Goal: Task Accomplishment & Management: Use online tool/utility

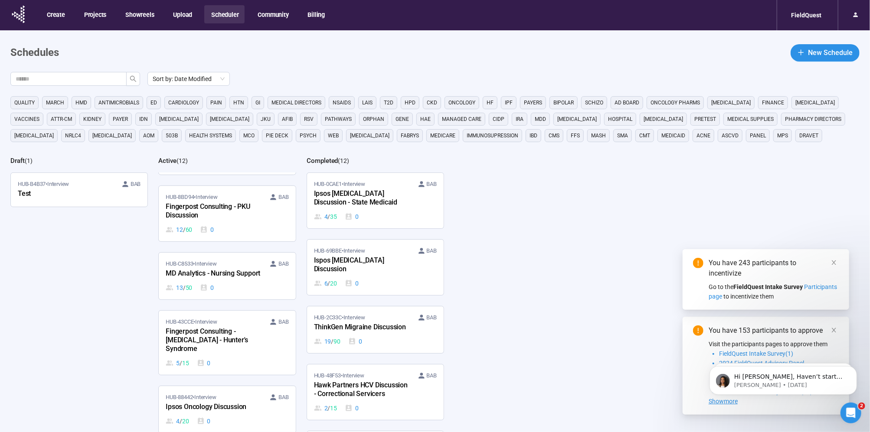
scroll to position [265, 0]
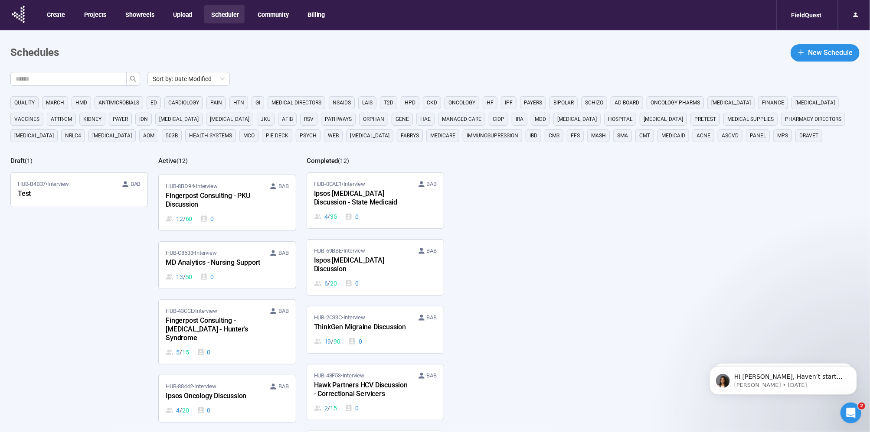
click at [756, 202] on div "Sort by: Date Modified QUALITY March HMD antimicrobials ED Cardiology PAIN HTN …" at bounding box center [439, 288] width 859 height 432
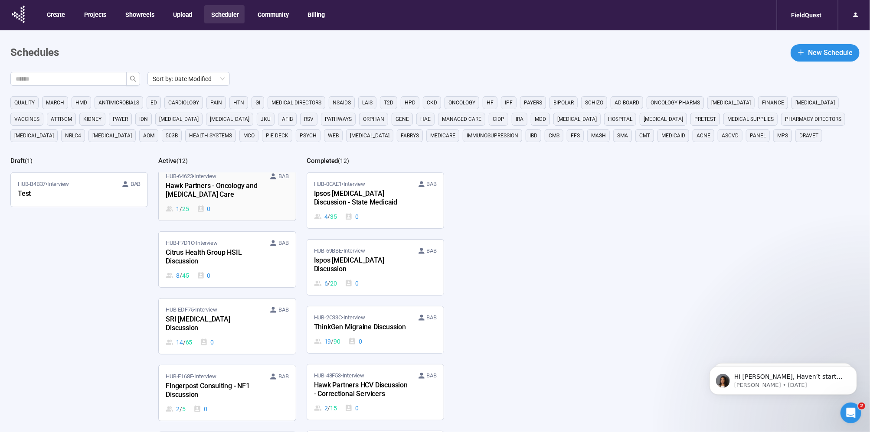
scroll to position [0, 0]
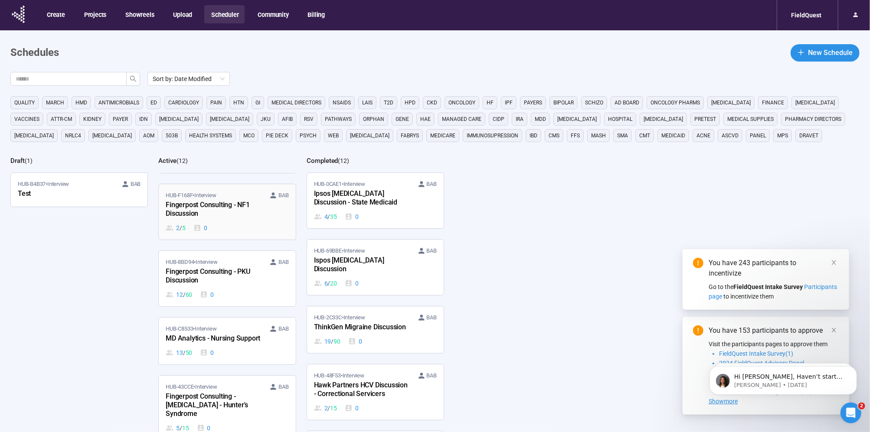
scroll to position [192, 0]
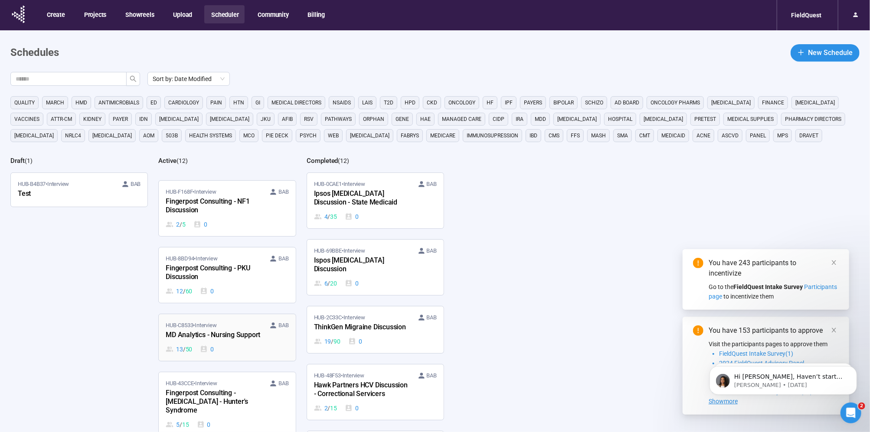
click at [236, 335] on div "HUB-C8533 • Interview BAB MD Analytics - Nursing Support 13 / 50 0" at bounding box center [227, 337] width 123 height 33
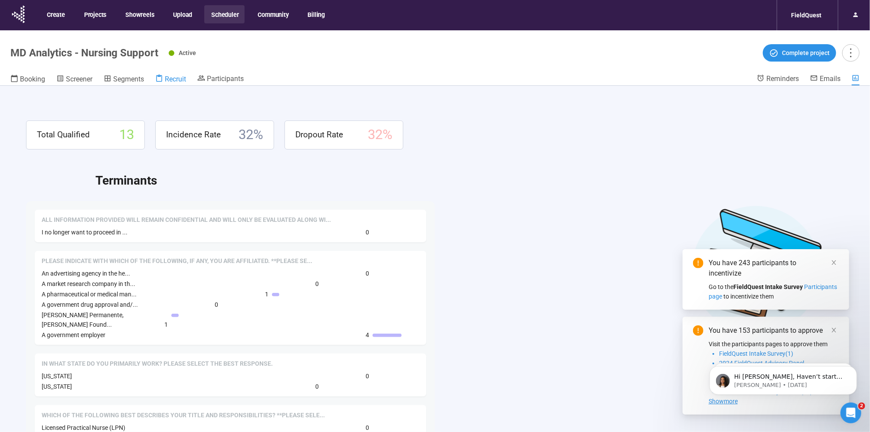
click at [169, 78] on span "Recruit" at bounding box center [175, 79] width 21 height 8
